Goal: Book appointment/travel/reservation

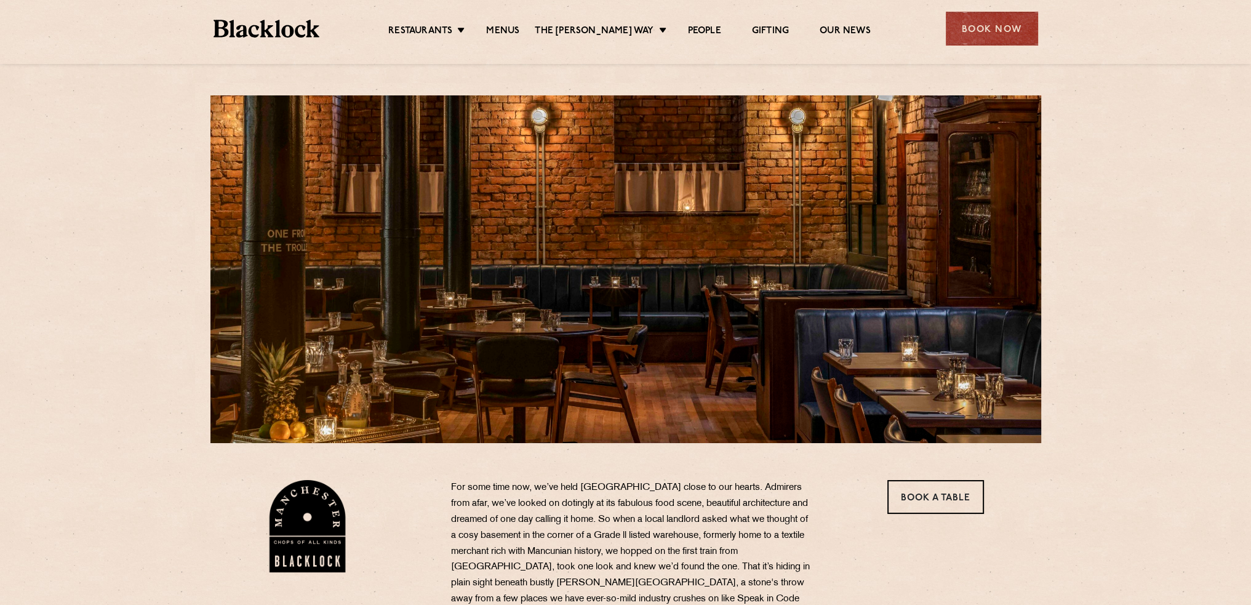
click at [1007, 46] on div "Restaurants Soho City Shoreditch Covent Garden Canary Wharf Manchester Birmingh…" at bounding box center [625, 27] width 861 height 55
click at [996, 34] on div "Book Now" at bounding box center [992, 29] width 92 height 34
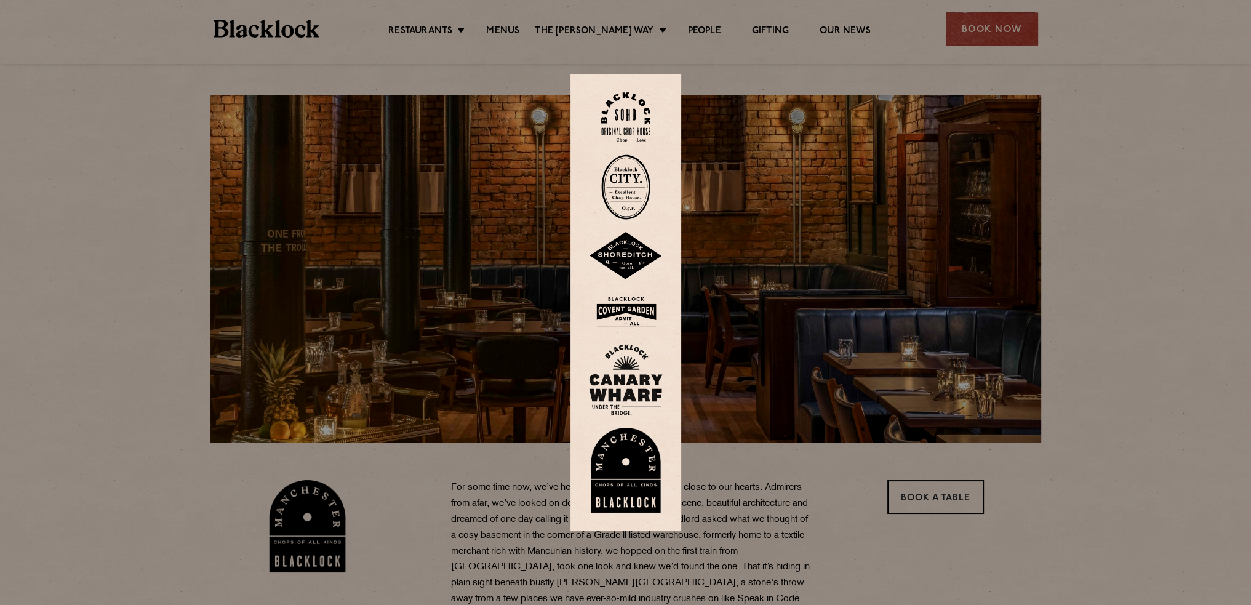
click at [646, 463] on img at bounding box center [626, 470] width 74 height 85
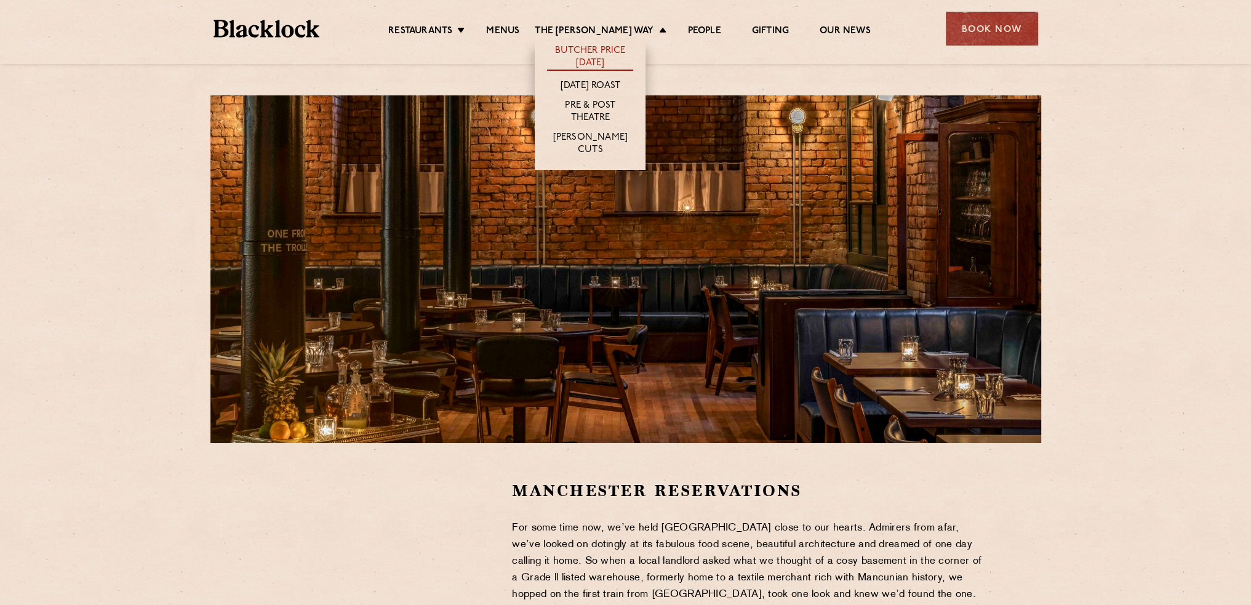
click at [606, 54] on link "Butcher Price [DATE]" at bounding box center [590, 58] width 86 height 26
